Goal: Find specific page/section: Find specific page/section

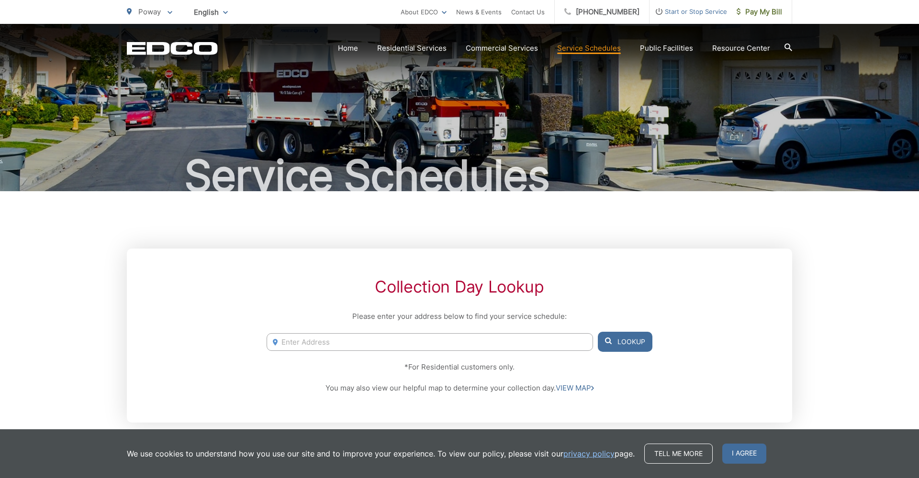
click at [287, 344] on input "Enter Address" at bounding box center [430, 343] width 326 height 18
click at [354, 48] on link "Home" at bounding box center [348, 48] width 20 height 11
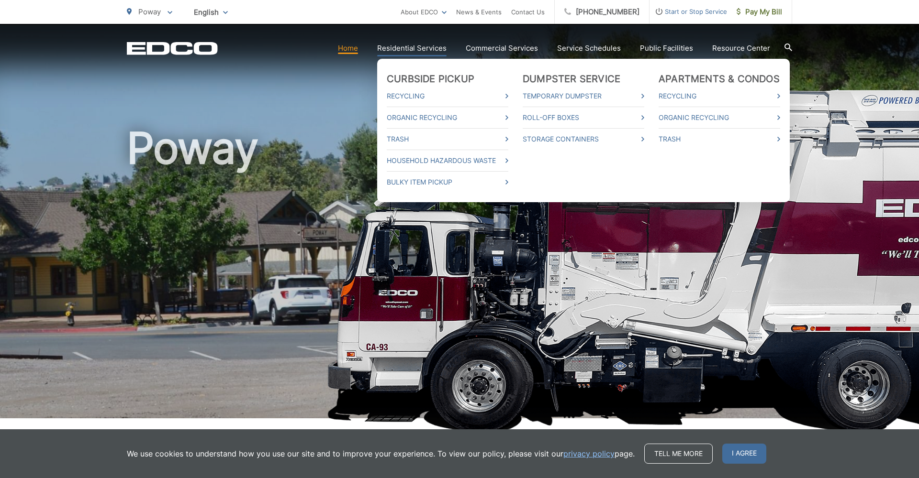
drag, startPoint x: 0, startPoint y: 0, endPoint x: 415, endPoint y: 48, distance: 418.1
click at [415, 48] on link "Residential Services" at bounding box center [411, 48] width 69 height 11
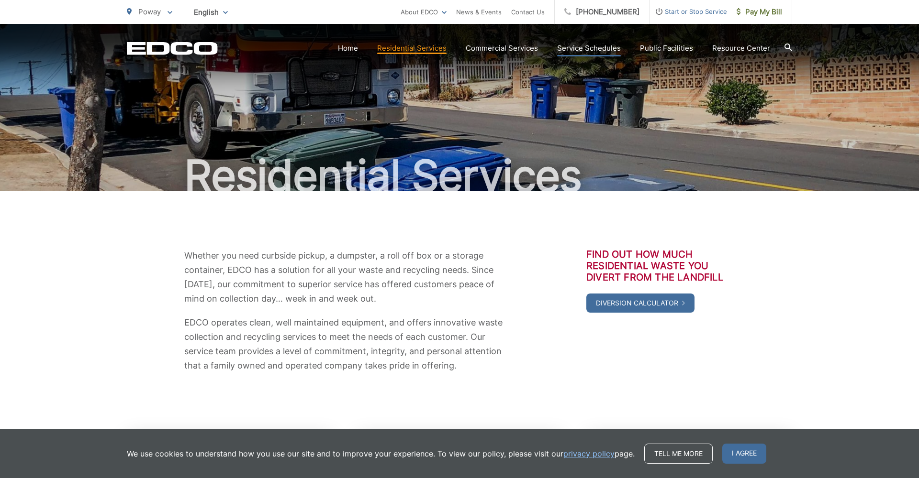
click at [583, 46] on link "Service Schedules" at bounding box center [589, 48] width 64 height 11
